Goal: Transaction & Acquisition: Book appointment/travel/reservation

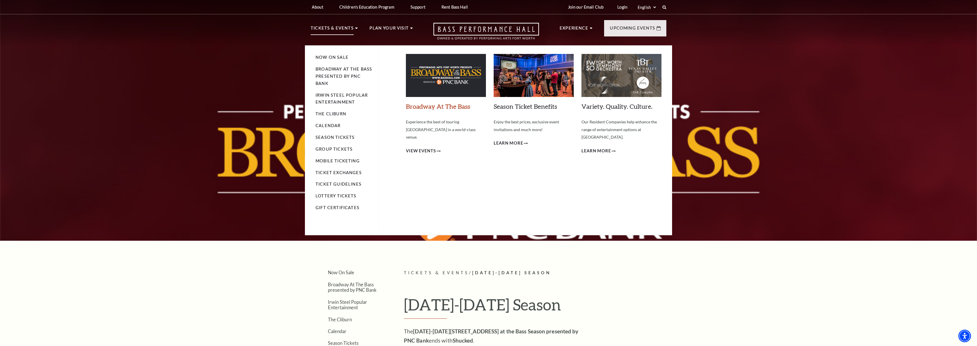
click at [445, 105] on link "Broadway At The Bass" at bounding box center [438, 106] width 64 height 8
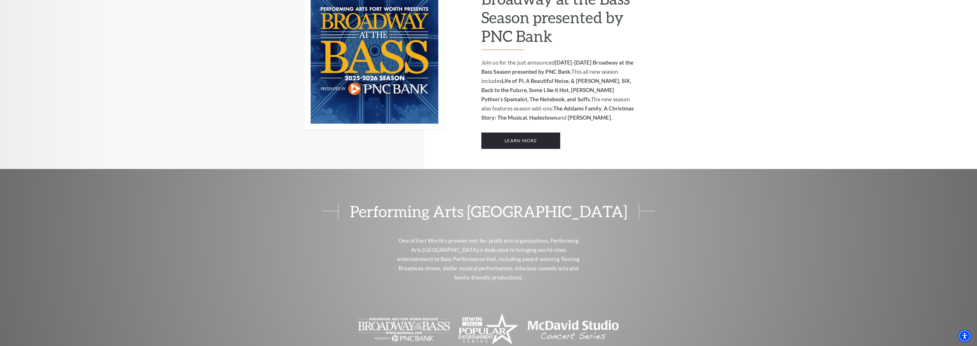
scroll to position [538, 0]
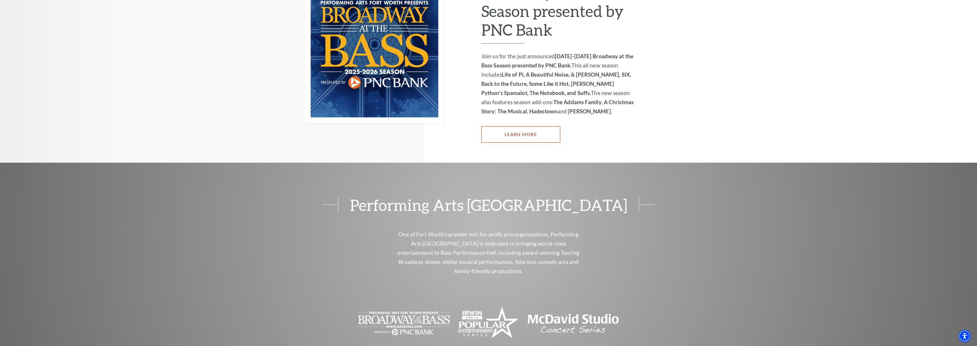
click at [532, 127] on link "Learn More" at bounding box center [521, 134] width 79 height 16
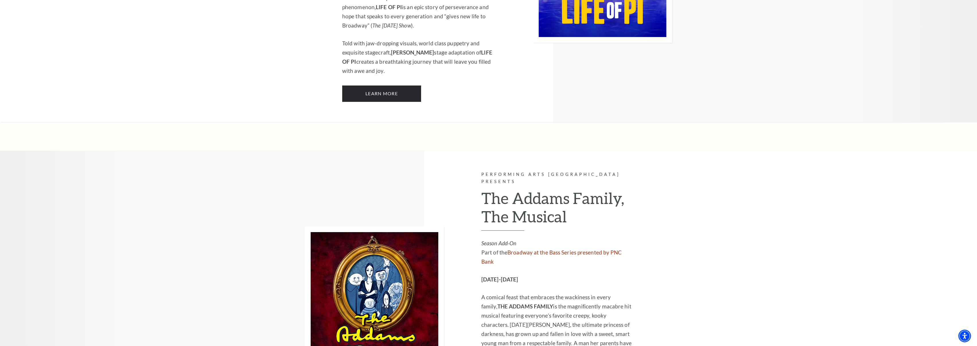
scroll to position [1044, 0]
